Goal: Task Accomplishment & Management: Use online tool/utility

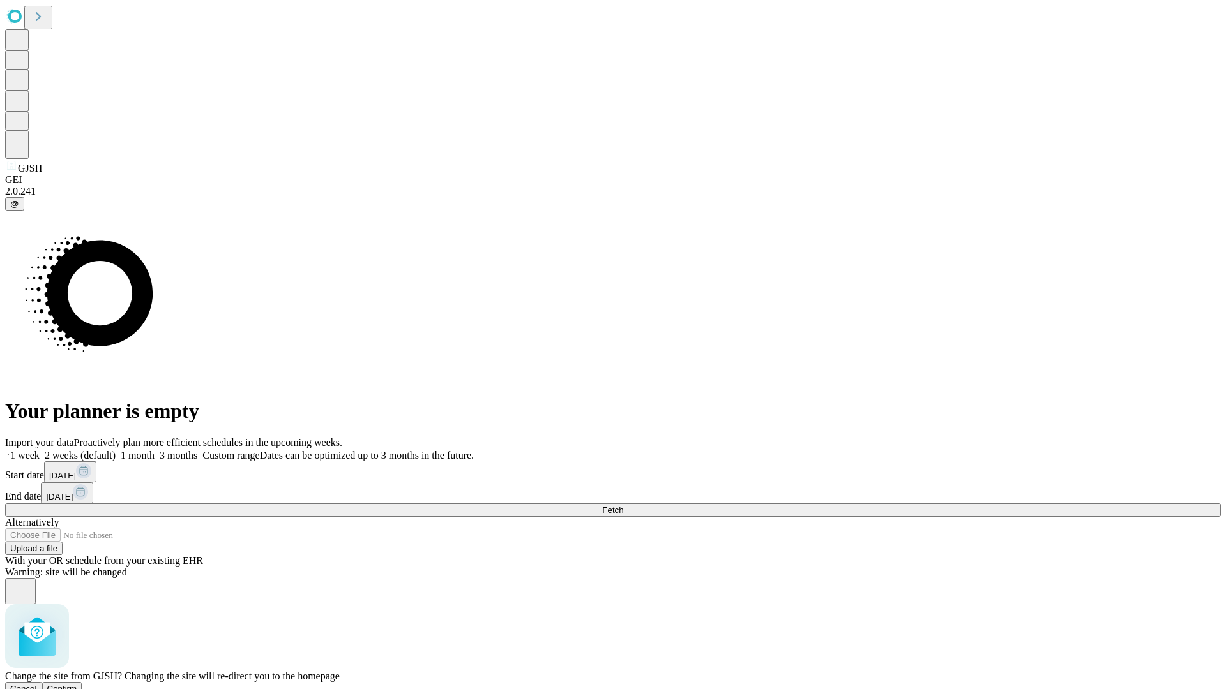
click at [77, 684] on span "Confirm" at bounding box center [62, 689] width 30 height 10
click at [116, 450] on label "2 weeks (default)" at bounding box center [78, 455] width 76 height 11
click at [623, 506] on span "Fetch" at bounding box center [612, 511] width 21 height 10
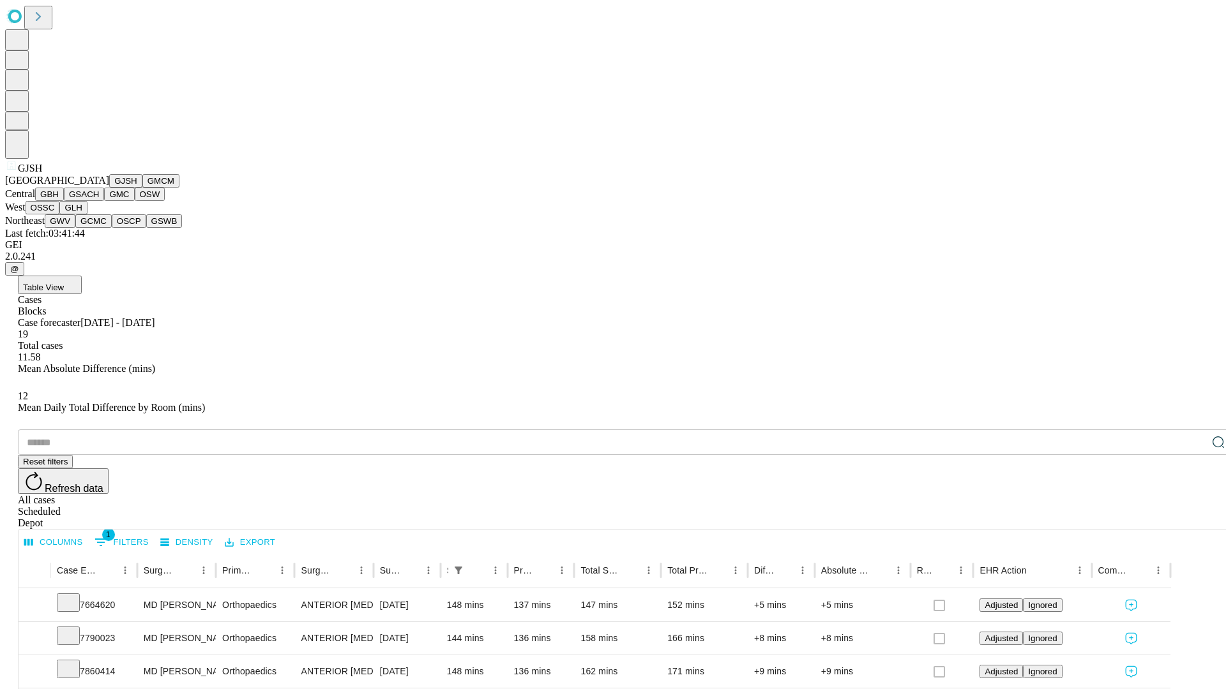
click at [142, 188] on button "GMCM" at bounding box center [160, 180] width 37 height 13
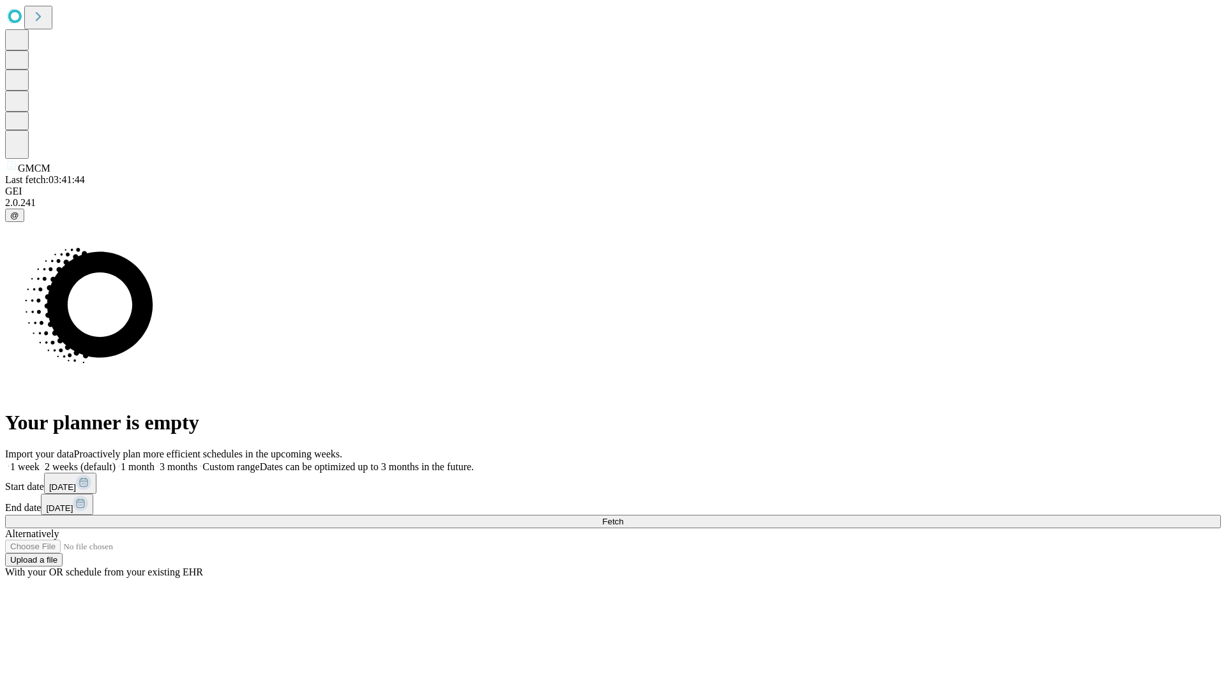
click at [116, 461] on label "2 weeks (default)" at bounding box center [78, 466] width 76 height 11
click at [623, 517] on span "Fetch" at bounding box center [612, 522] width 21 height 10
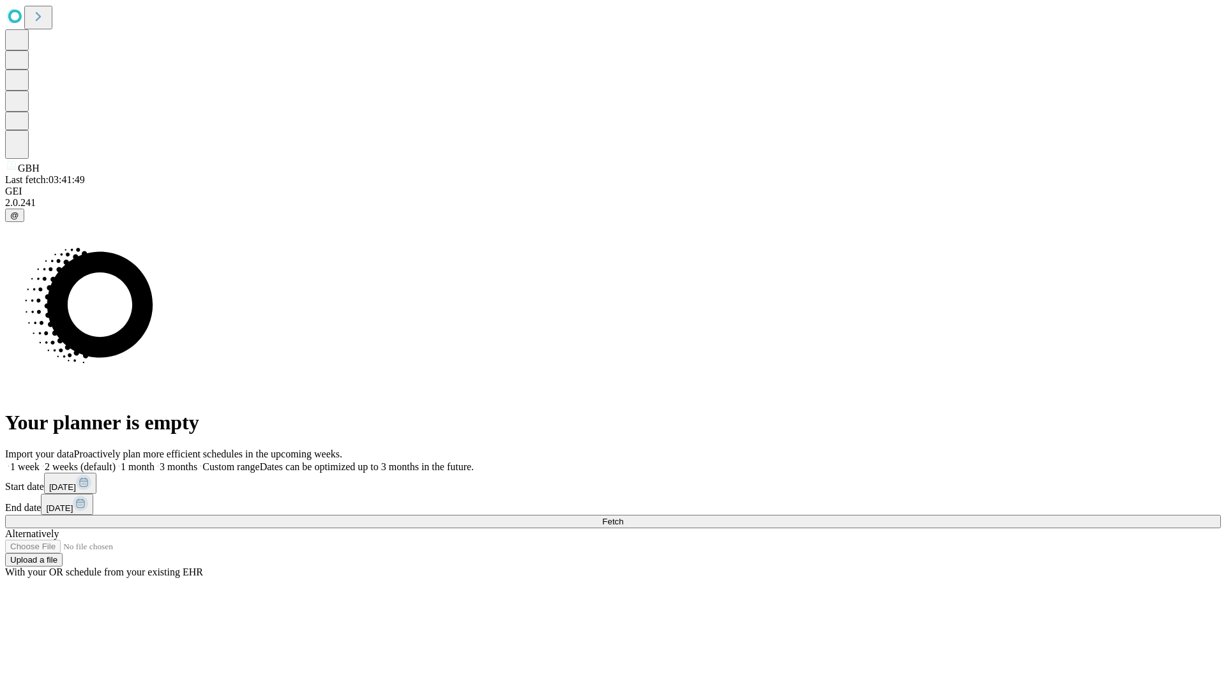
click at [116, 461] on label "2 weeks (default)" at bounding box center [78, 466] width 76 height 11
click at [623, 517] on span "Fetch" at bounding box center [612, 522] width 21 height 10
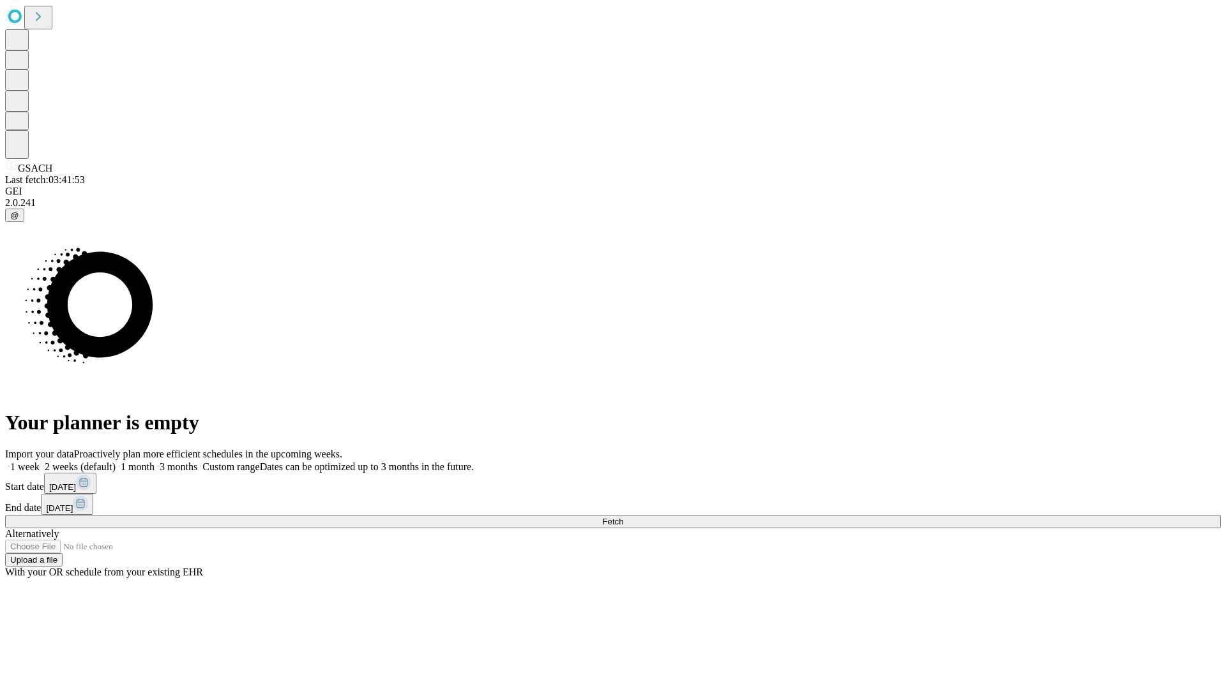
click at [116, 461] on label "2 weeks (default)" at bounding box center [78, 466] width 76 height 11
click at [623, 517] on span "Fetch" at bounding box center [612, 522] width 21 height 10
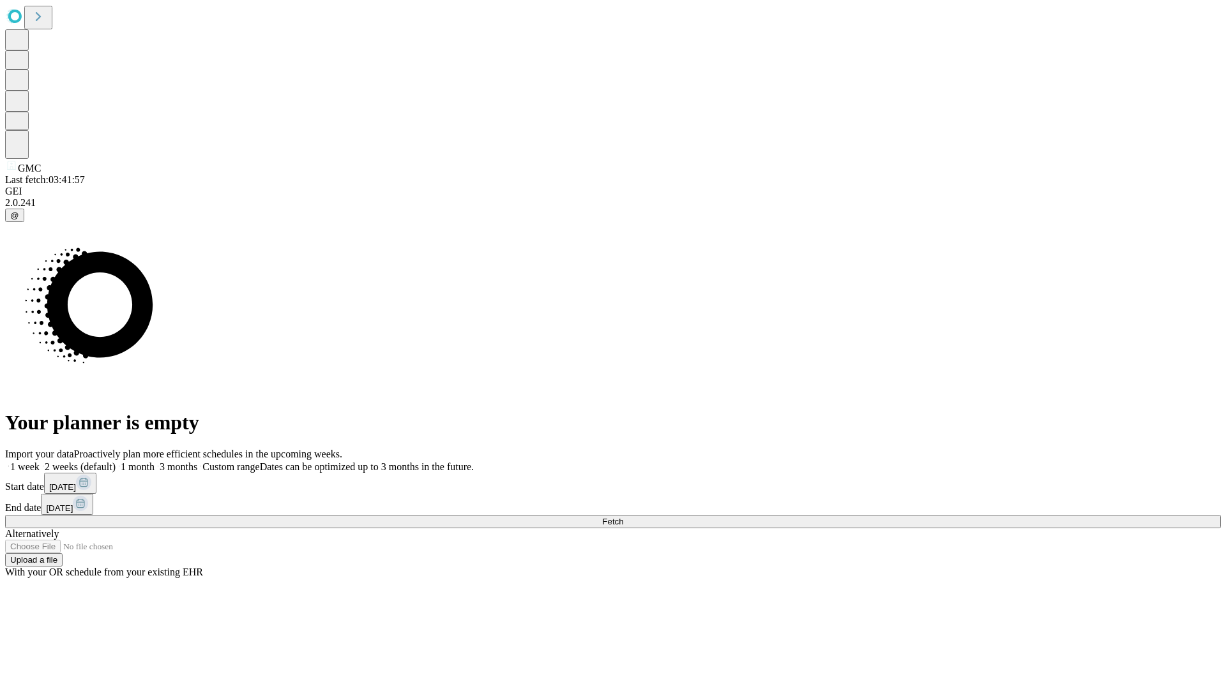
click at [116, 461] on label "2 weeks (default)" at bounding box center [78, 466] width 76 height 11
click at [623, 517] on span "Fetch" at bounding box center [612, 522] width 21 height 10
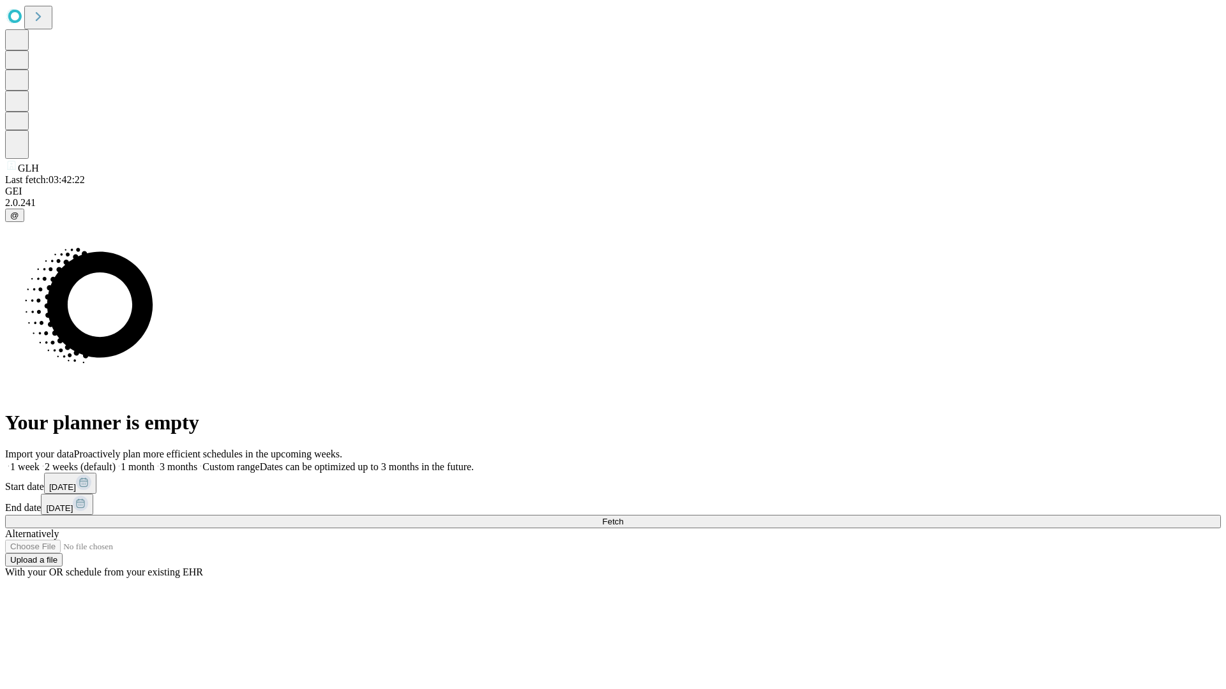
click at [116, 461] on label "2 weeks (default)" at bounding box center [78, 466] width 76 height 11
click at [623, 517] on span "Fetch" at bounding box center [612, 522] width 21 height 10
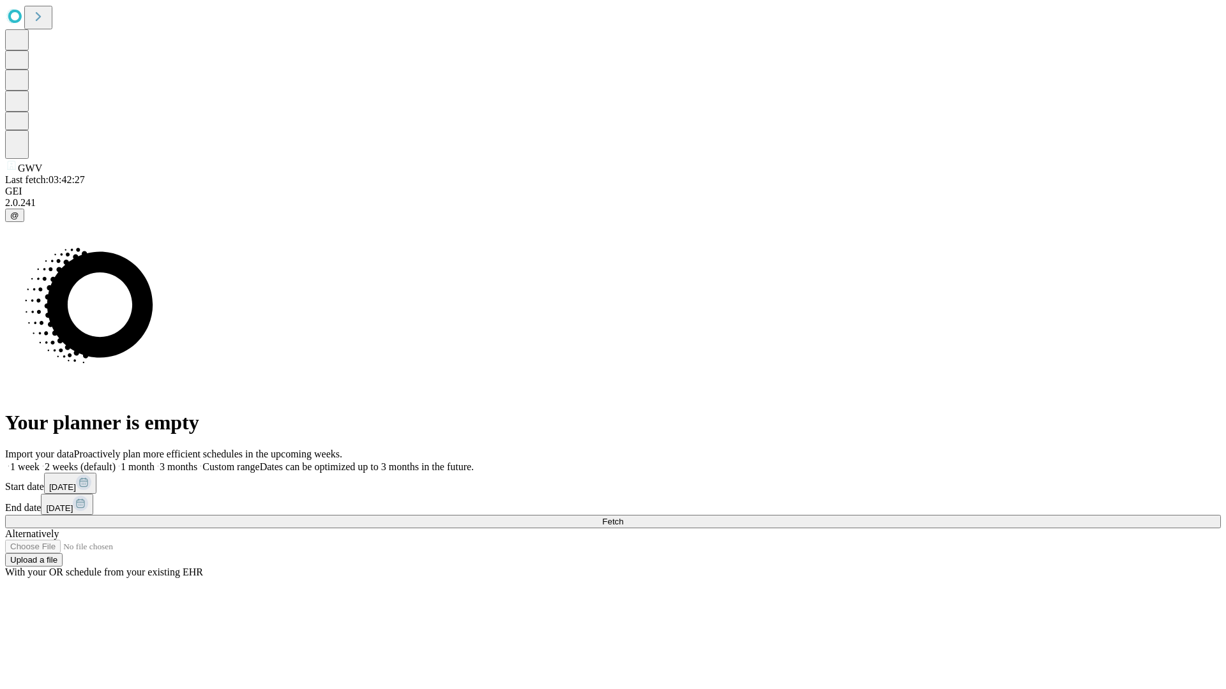
click at [116, 461] on label "2 weeks (default)" at bounding box center [78, 466] width 76 height 11
click at [623, 517] on span "Fetch" at bounding box center [612, 522] width 21 height 10
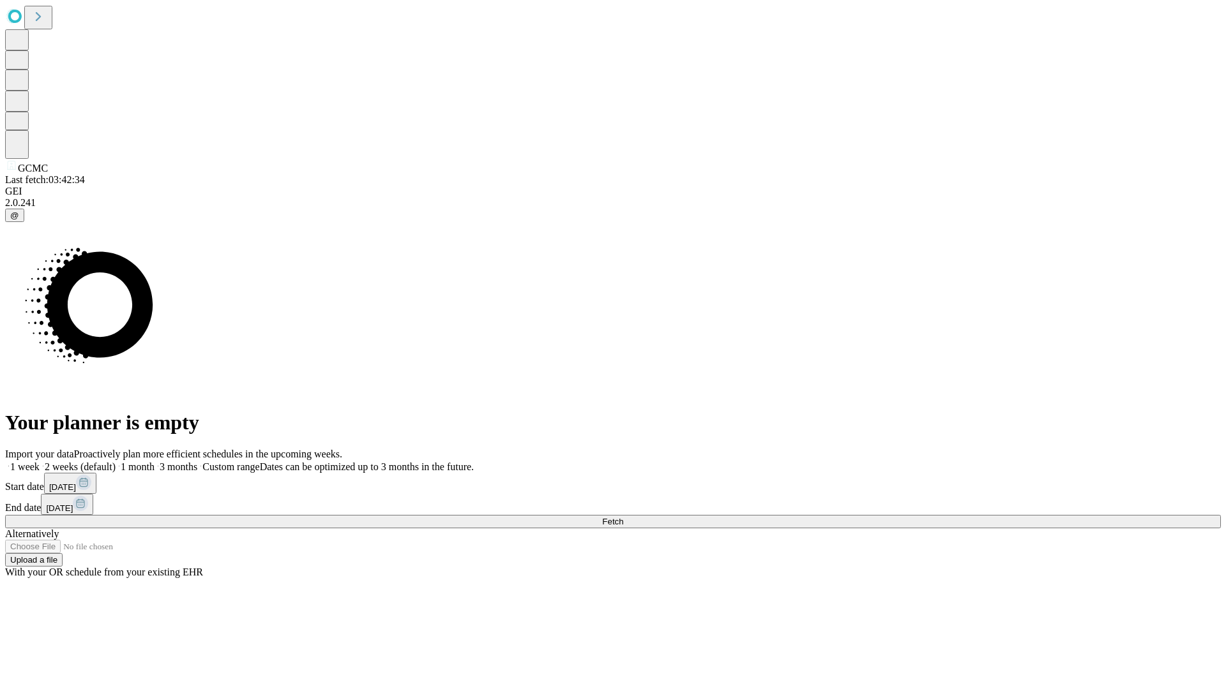
click at [116, 461] on label "2 weeks (default)" at bounding box center [78, 466] width 76 height 11
click at [623, 517] on span "Fetch" at bounding box center [612, 522] width 21 height 10
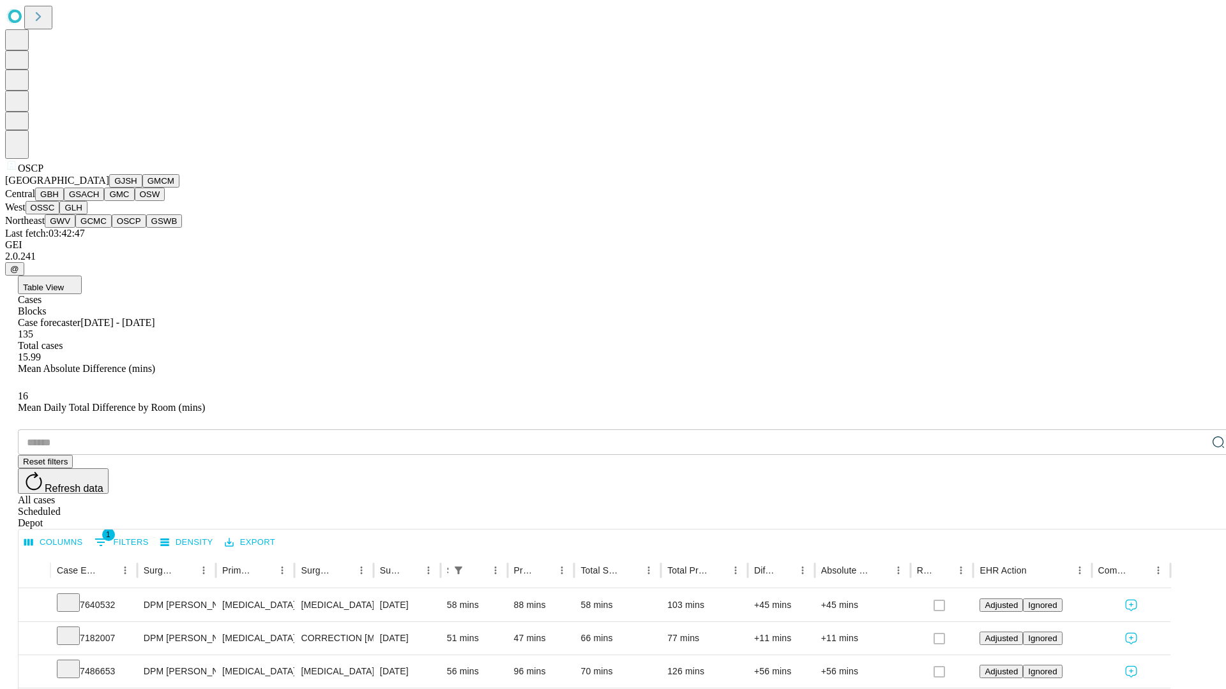
click at [146, 228] on button "GSWB" at bounding box center [164, 220] width 36 height 13
